Goal: Information Seeking & Learning: Learn about a topic

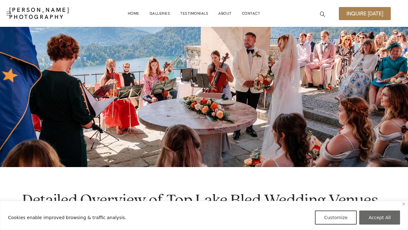
click at [380, 220] on button "Accept All" at bounding box center [380, 217] width 41 height 14
checkbox input "true"
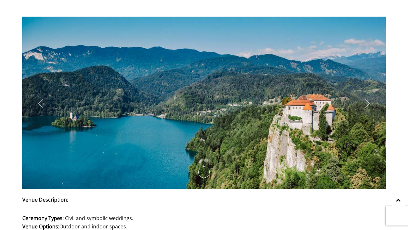
scroll to position [1131, 0]
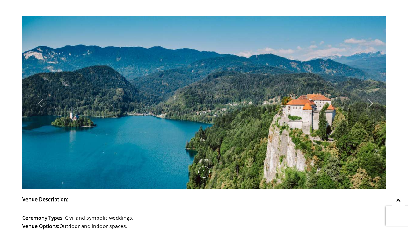
click at [365, 92] on div at bounding box center [367, 103] width 17 height 22
click at [370, 99] on icon at bounding box center [371, 103] width 4 height 8
click at [371, 99] on icon at bounding box center [371, 103] width 4 height 8
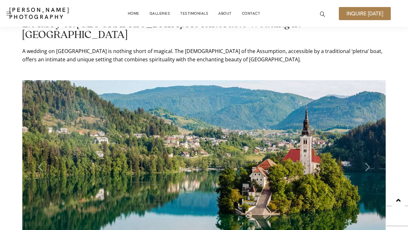
scroll to position [1485, 0]
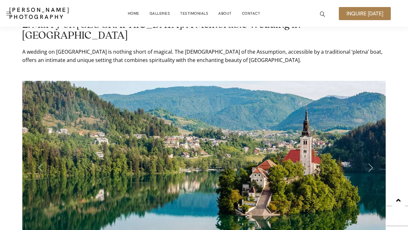
click at [361, 156] on div at bounding box center [367, 167] width 17 height 22
click at [369, 163] on icon at bounding box center [371, 167] width 4 height 8
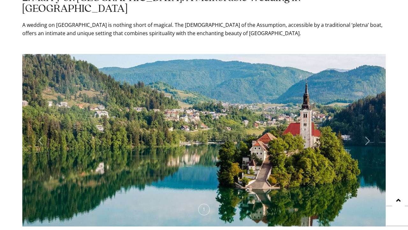
scroll to position [1513, 0]
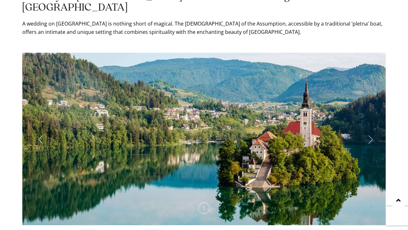
click at [375, 128] on div at bounding box center [367, 139] width 17 height 22
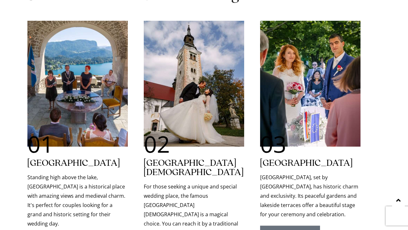
scroll to position [486, 0]
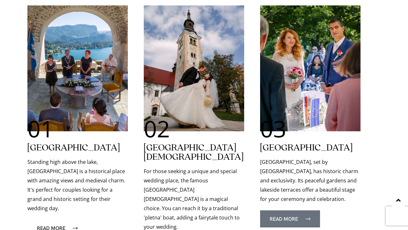
click at [70, 225] on span "Read More" at bounding box center [57, 227] width 41 height 5
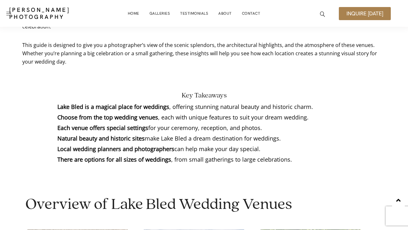
scroll to position [262, 0]
